Goal: Task Accomplishment & Management: Use online tool/utility

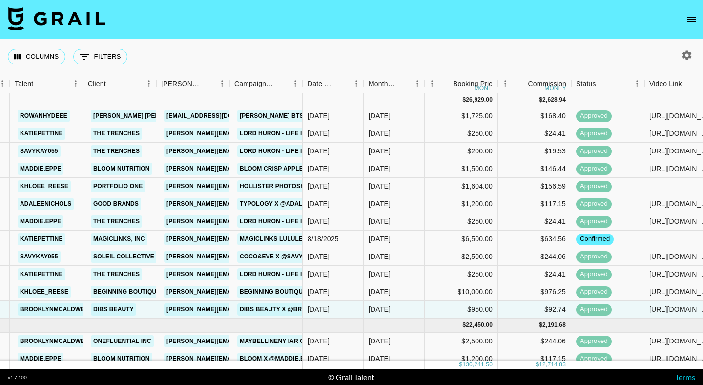
scroll to position [67, 193]
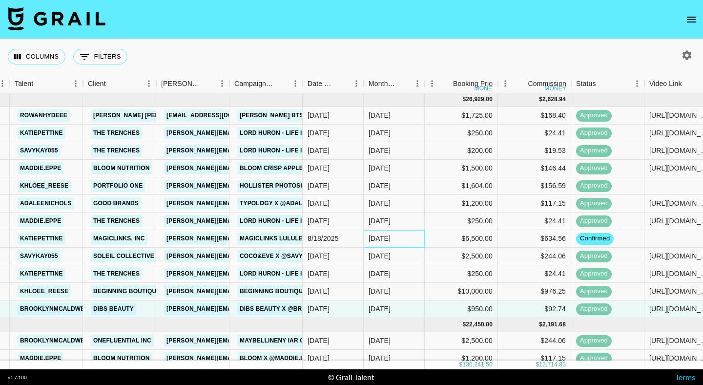
click at [379, 238] on div "[DATE]" at bounding box center [379, 238] width 22 height 10
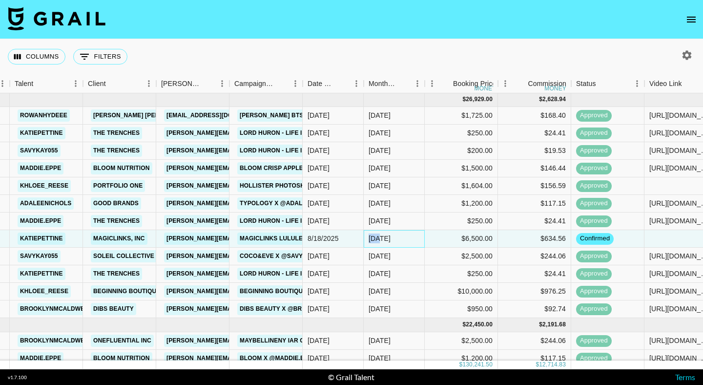
click at [379, 238] on div "[DATE]" at bounding box center [379, 238] width 22 height 10
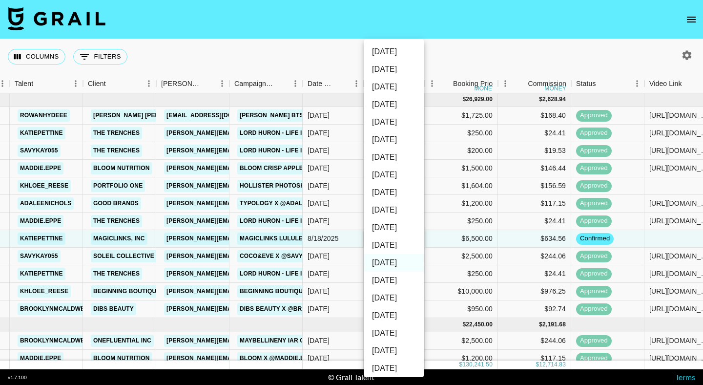
click at [385, 245] on li "[DATE]" at bounding box center [394, 245] width 60 height 18
type input "[DATE]"
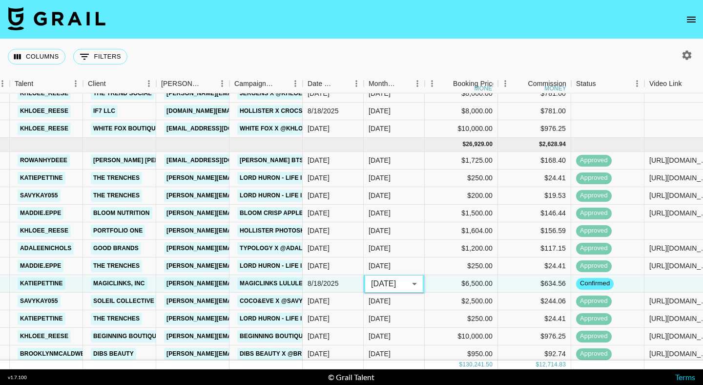
scroll to position [0, 193]
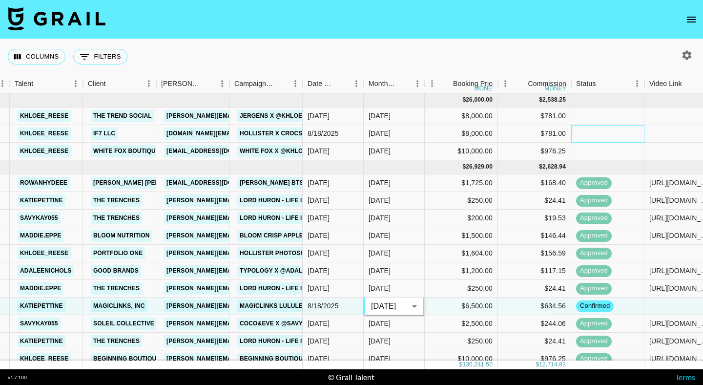
click at [596, 129] on div at bounding box center [607, 134] width 73 height 18
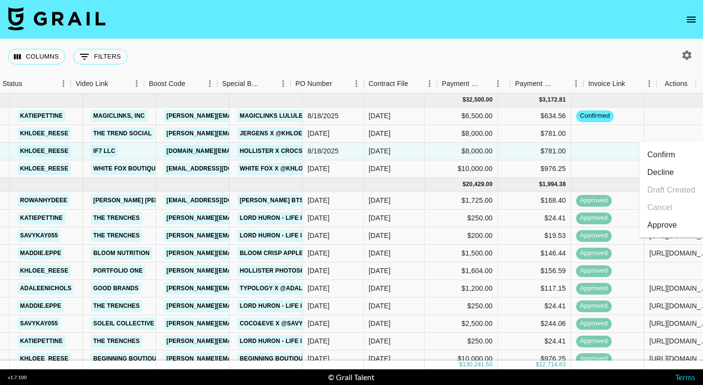
scroll to position [0, 766]
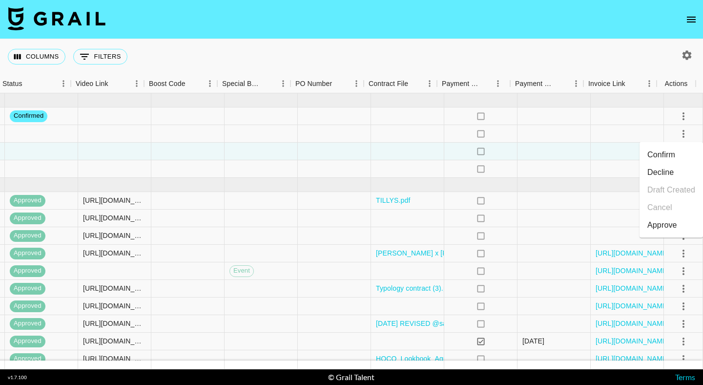
click at [661, 150] on li "Confirm" at bounding box center [670, 155] width 63 height 18
click at [635, 135] on div at bounding box center [626, 134] width 73 height 18
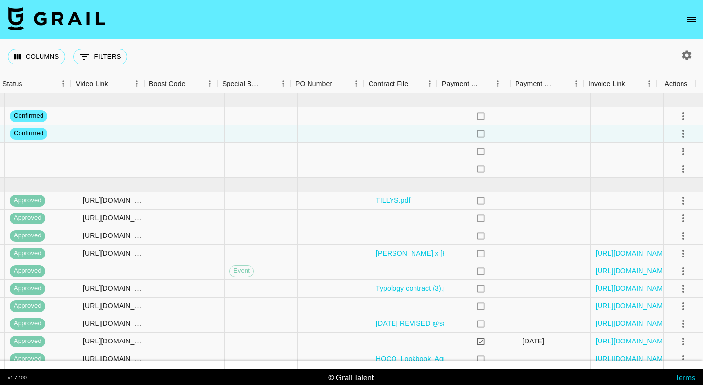
click at [677, 149] on icon "select merge strategy" at bounding box center [683, 151] width 12 height 12
click at [655, 171] on li "Confirm" at bounding box center [670, 172] width 63 height 18
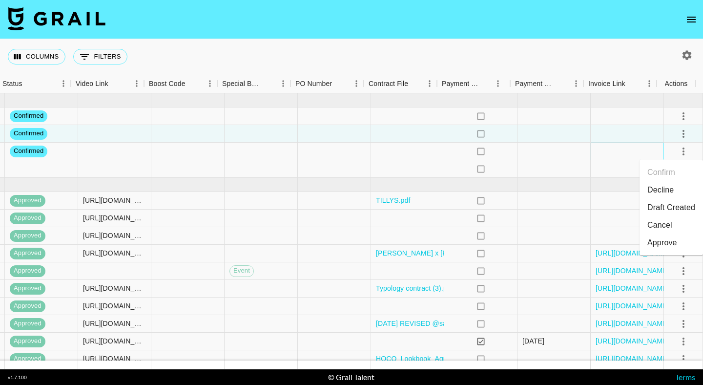
click at [592, 155] on div at bounding box center [626, 151] width 73 height 18
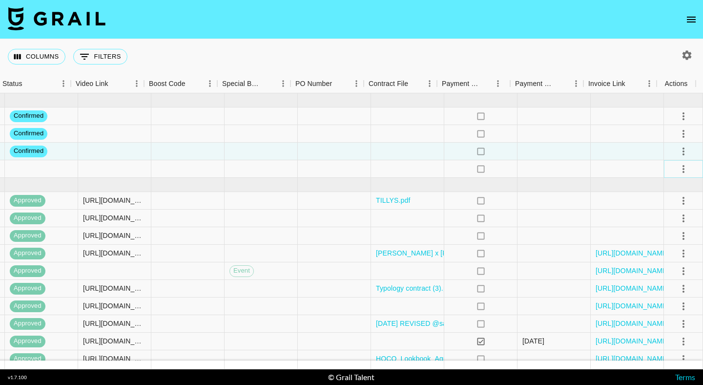
click at [677, 168] on icon "select merge strategy" at bounding box center [683, 169] width 12 height 12
click at [654, 191] on li "Confirm" at bounding box center [670, 190] width 63 height 18
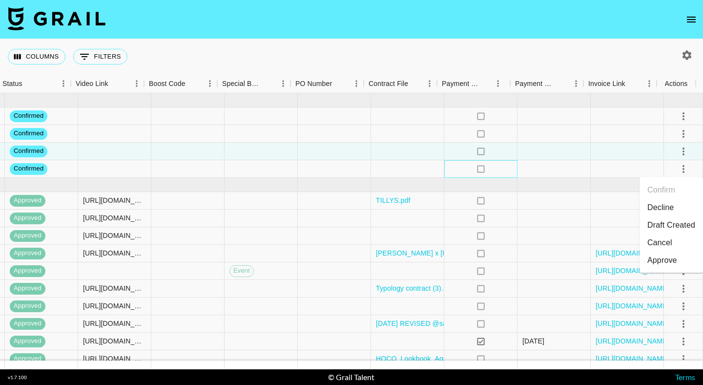
click at [505, 174] on div "no" at bounding box center [480, 169] width 73 height 18
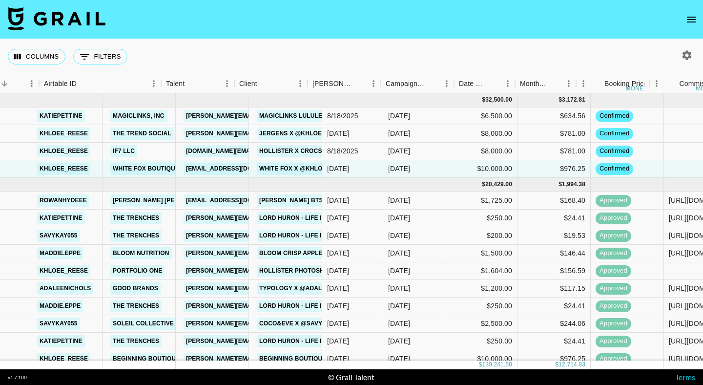
scroll to position [0, 0]
